Goal: Transaction & Acquisition: Purchase product/service

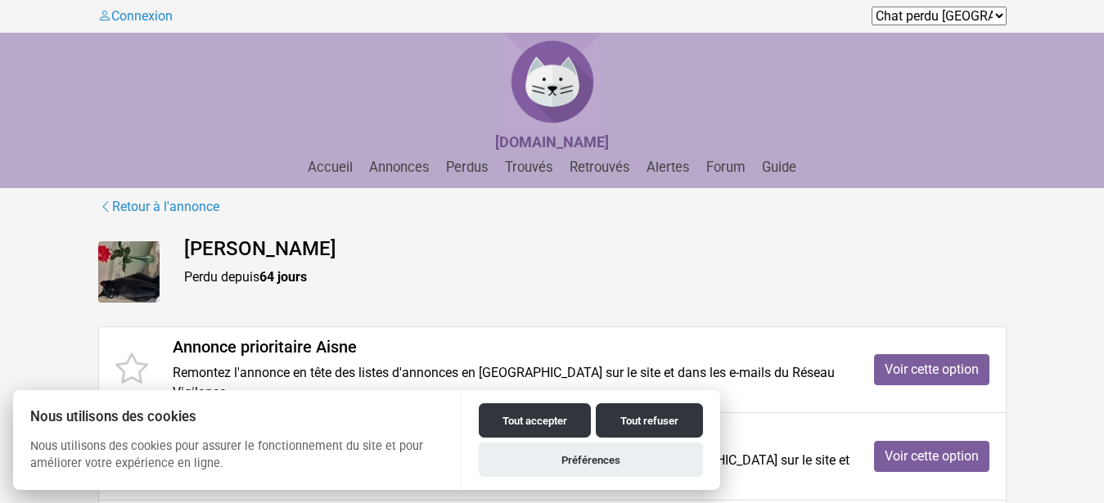
click at [453, 267] on div "Cachou Perdu depuis 64 jours" at bounding box center [595, 272] width 847 height 70
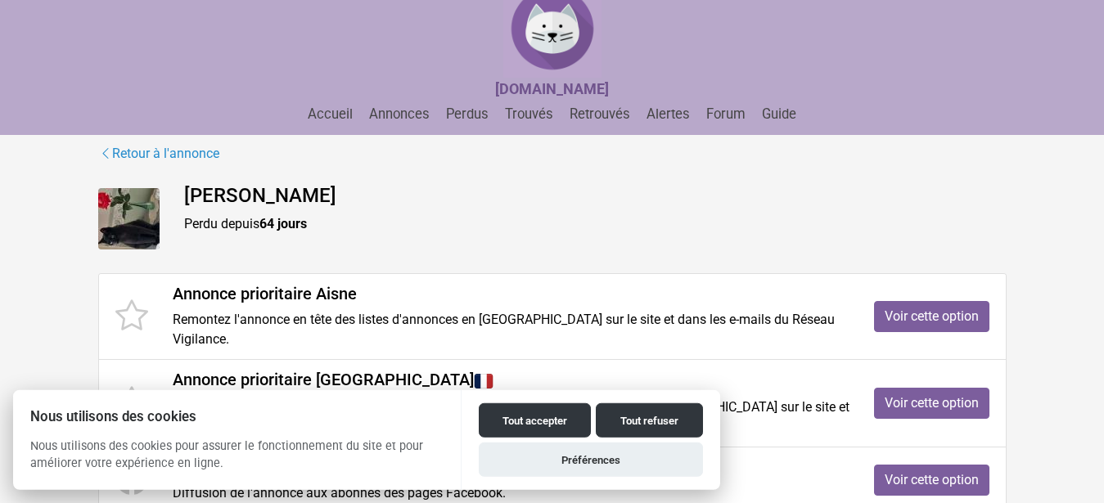
scroll to position [83, 0]
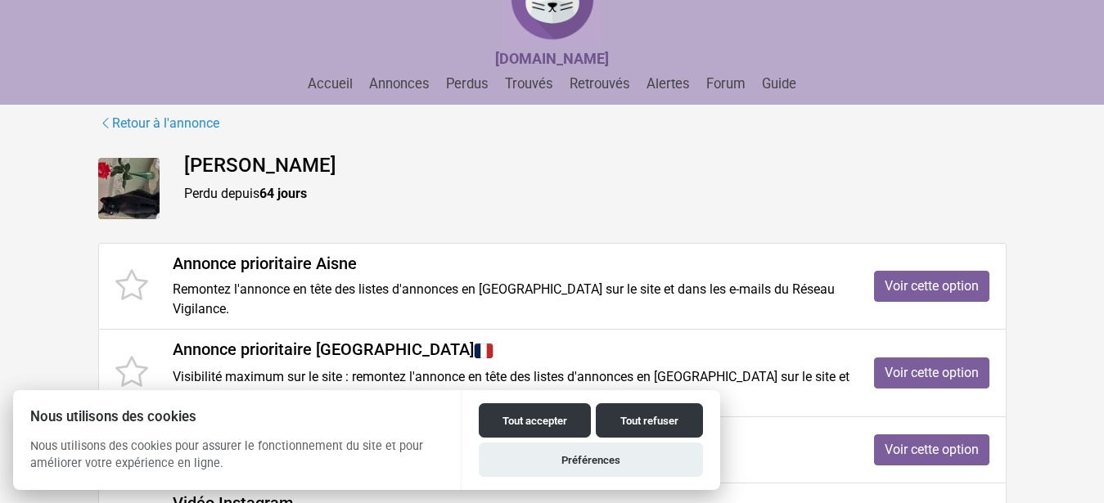
click at [136, 279] on icon at bounding box center [131, 286] width 33 height 38
click at [932, 277] on link "Voir cette option" at bounding box center [931, 286] width 115 height 31
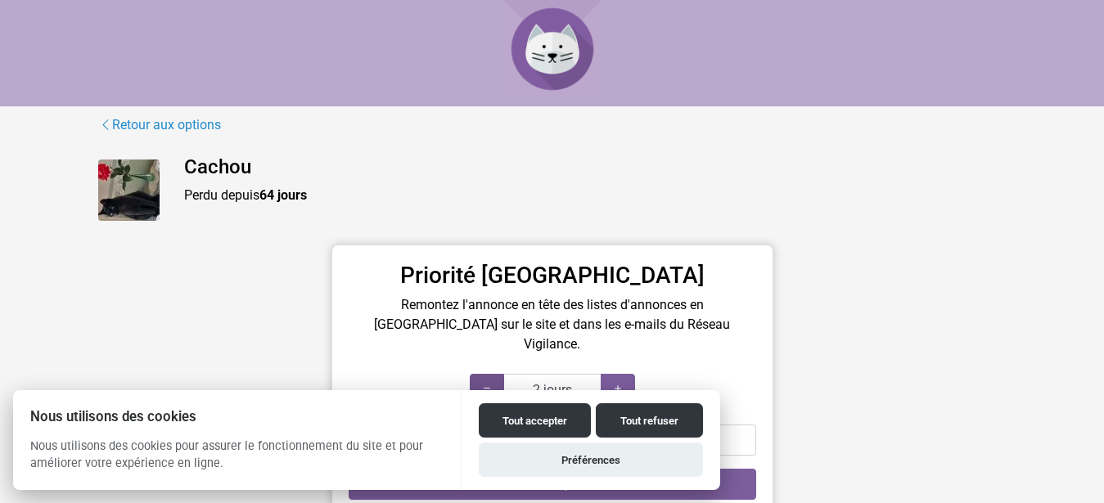
click at [491, 381] on icon at bounding box center [486, 389] width 13 height 16
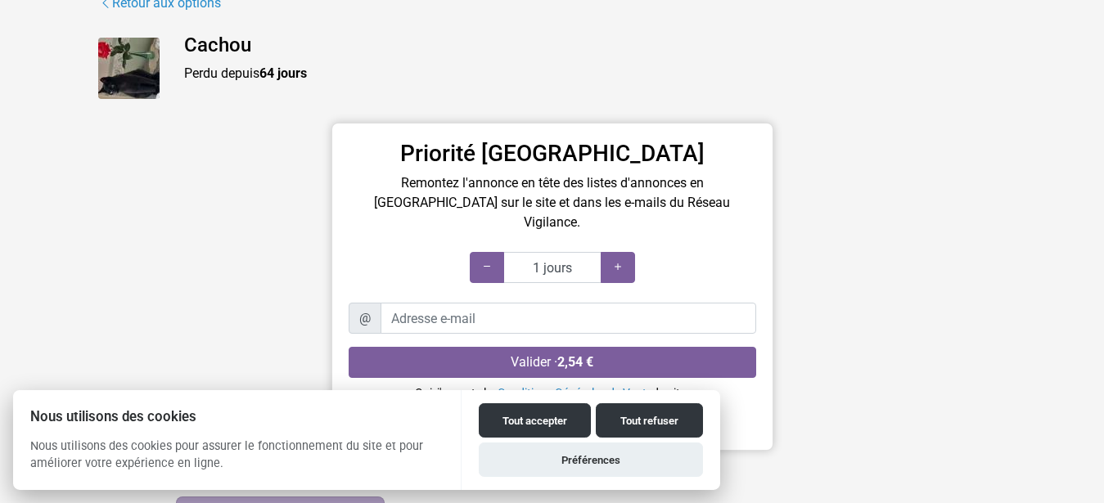
scroll to position [83, 0]
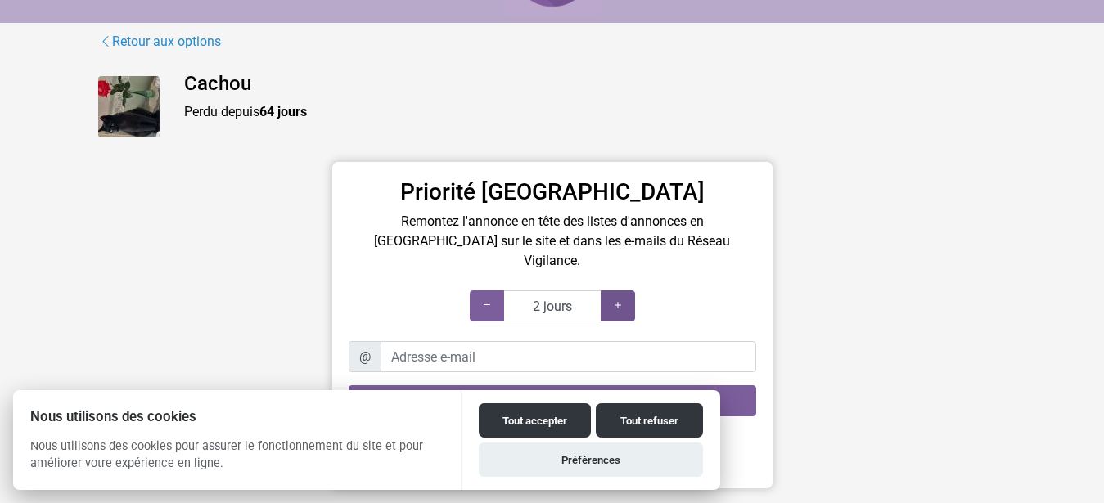
click at [620, 298] on icon at bounding box center [617, 306] width 13 height 16
type input "3 jours"
click at [491, 298] on icon at bounding box center [486, 306] width 13 height 16
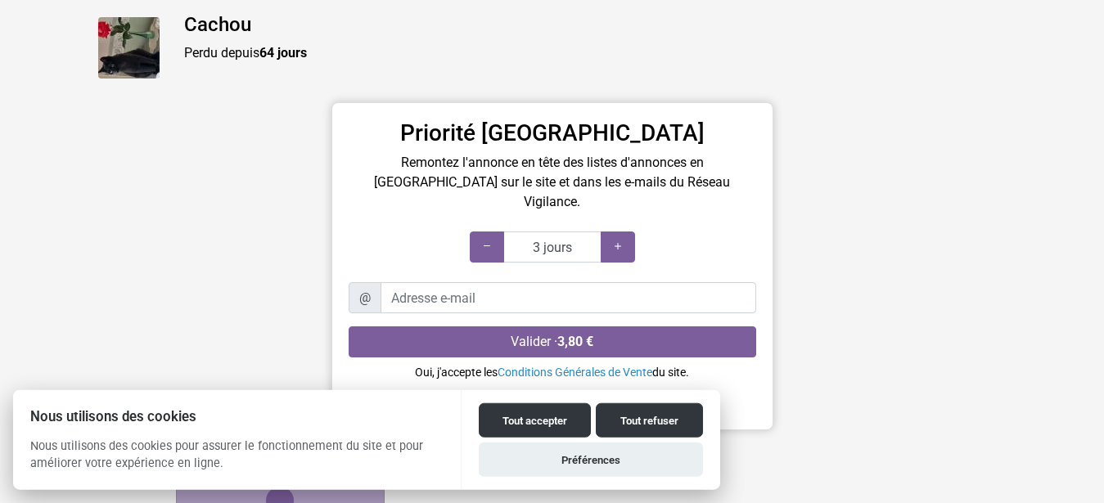
scroll to position [0, 0]
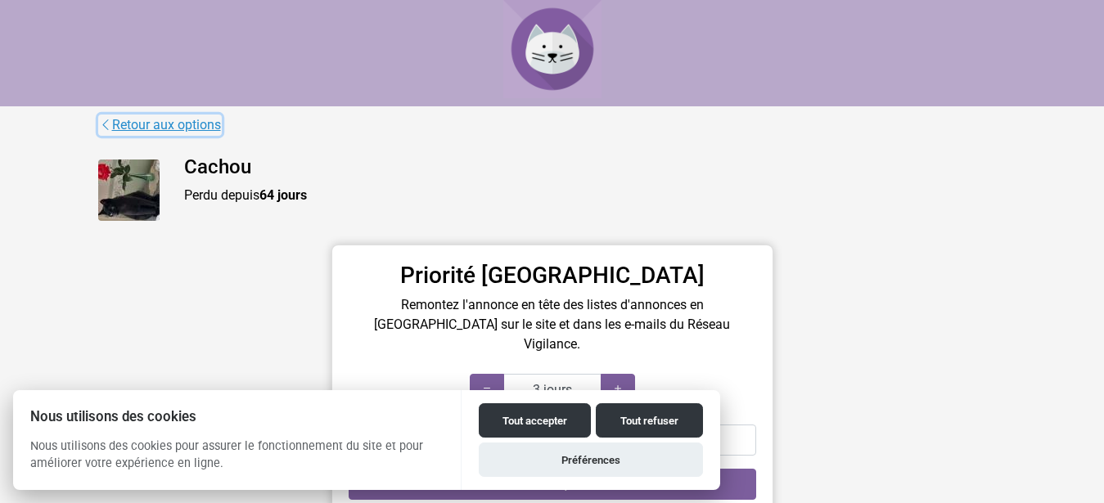
click at [119, 122] on link "Retour aux options" at bounding box center [160, 125] width 124 height 21
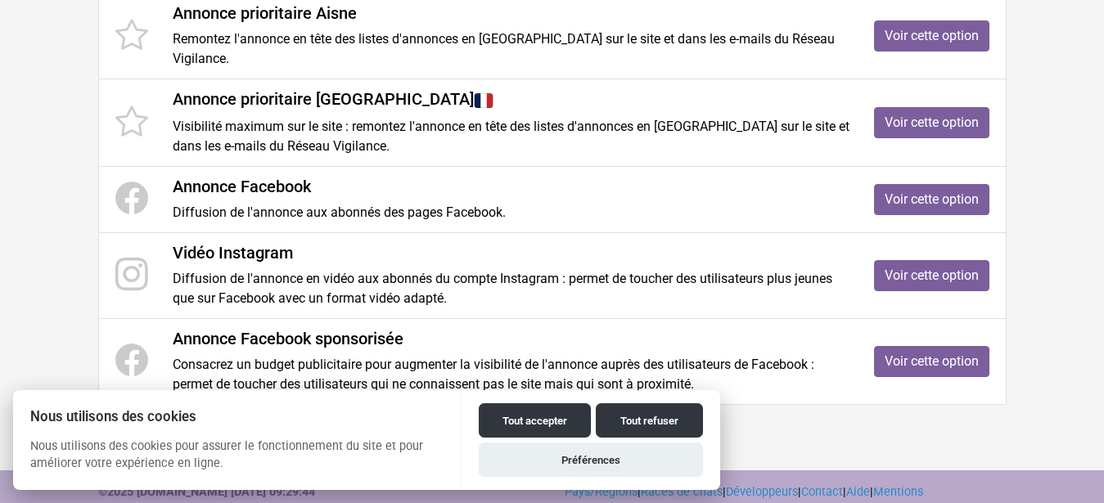
scroll to position [344, 0]
